Goal: Task Accomplishment & Management: Complete application form

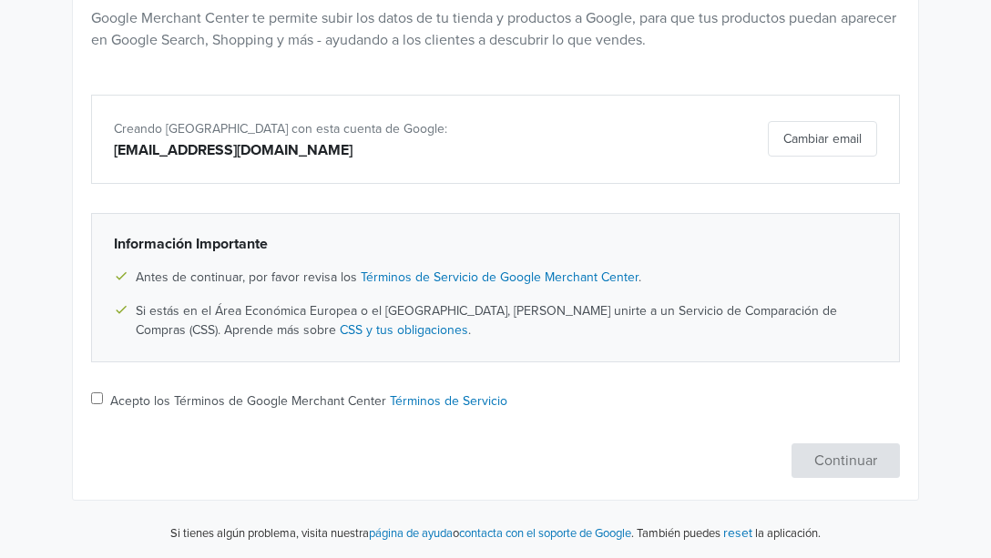
scroll to position [364, 0]
click at [95, 396] on input "Acepto los Términos de Google Merchant Center Términos de Servicio" at bounding box center [97, 398] width 12 height 12
checkbox input "true"
click at [859, 474] on button "Continuar" at bounding box center [845, 460] width 108 height 35
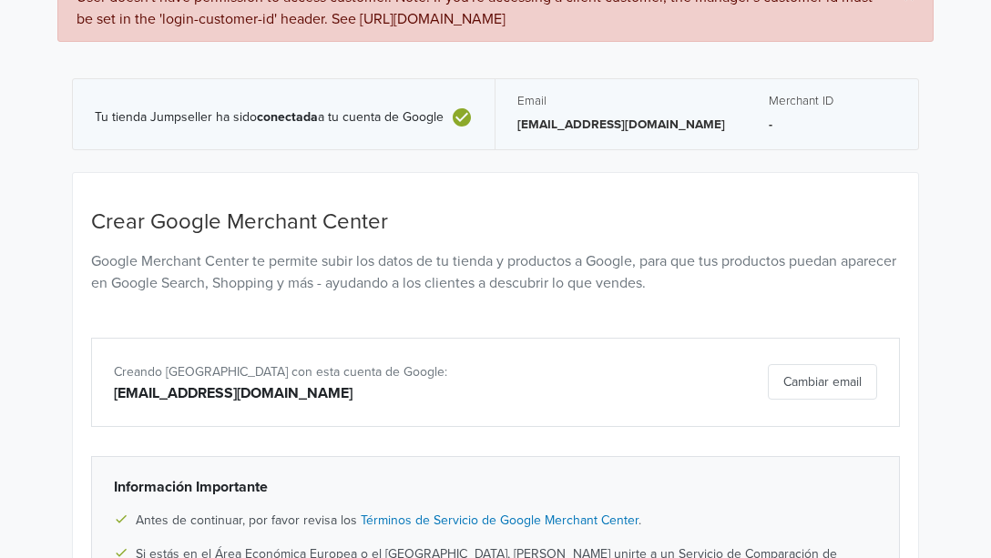
scroll to position [0, 0]
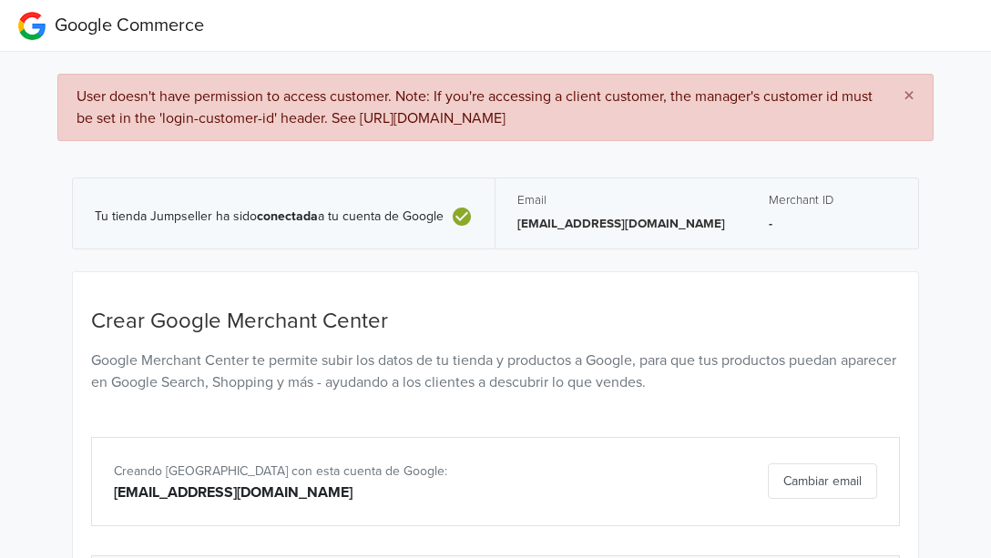
click at [908, 97] on span "×" at bounding box center [908, 96] width 11 height 26
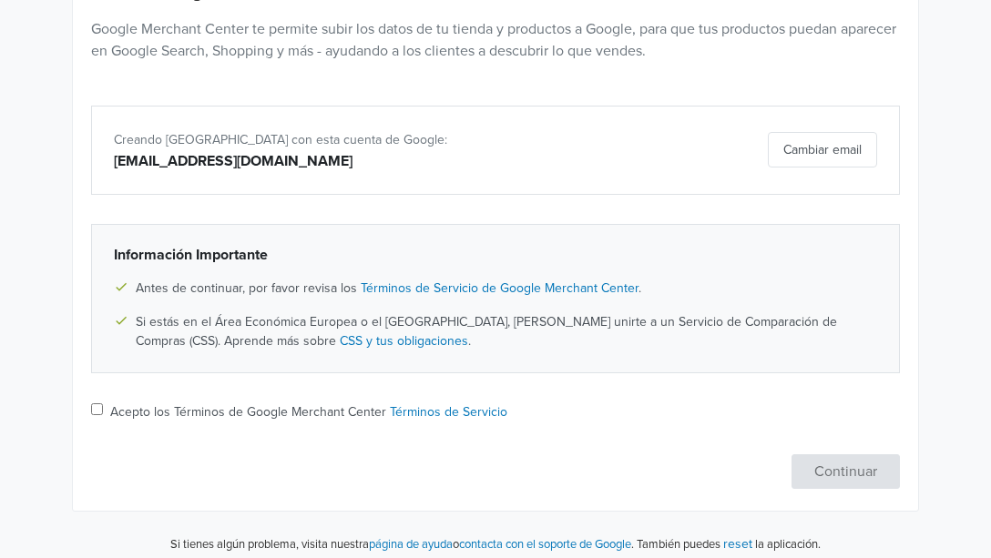
scroll to position [239, 0]
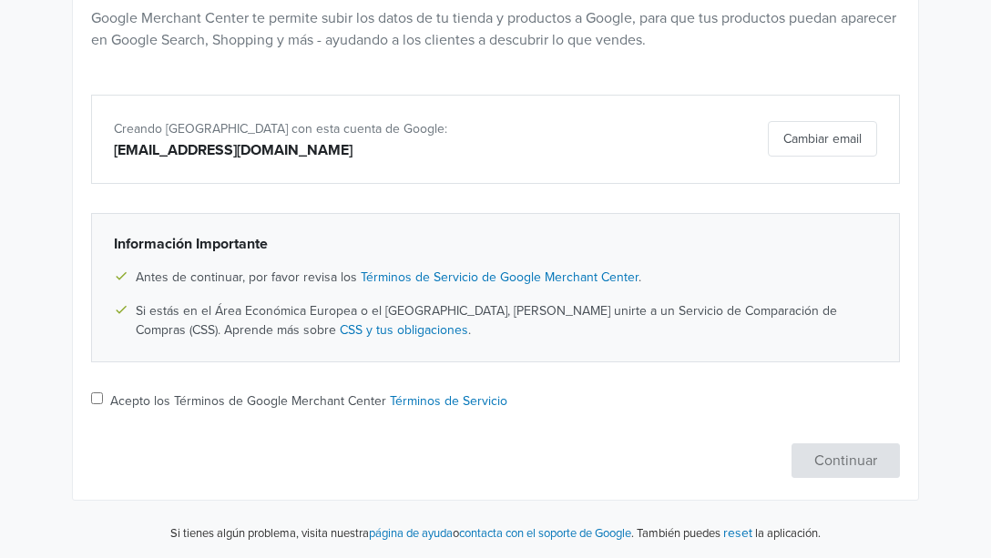
click at [98, 397] on input "Acepto los Términos de Google Merchant Center Términos de Servicio" at bounding box center [97, 398] width 12 height 12
checkbox input "true"
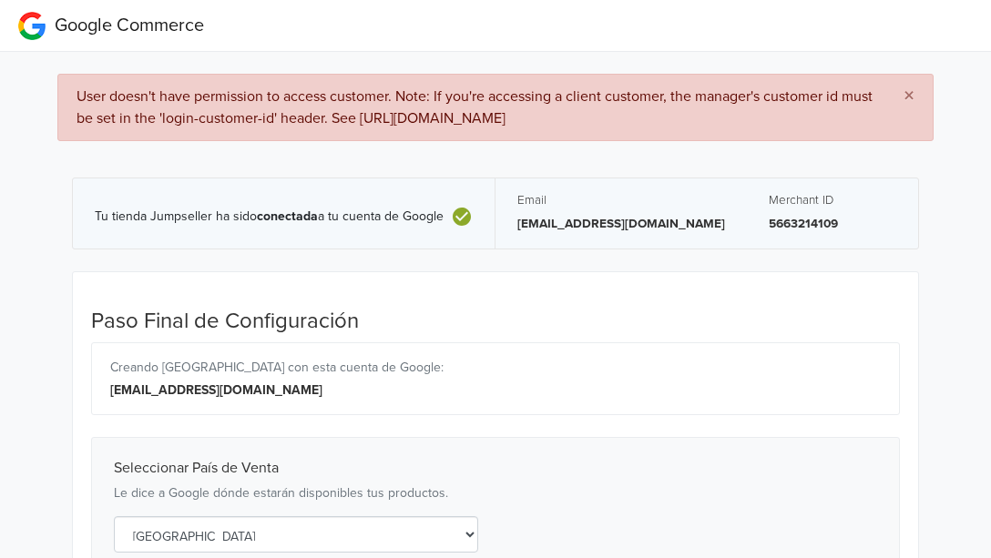
select select "cl"
